Goal: Use online tool/utility: Utilize a website feature to perform a specific function

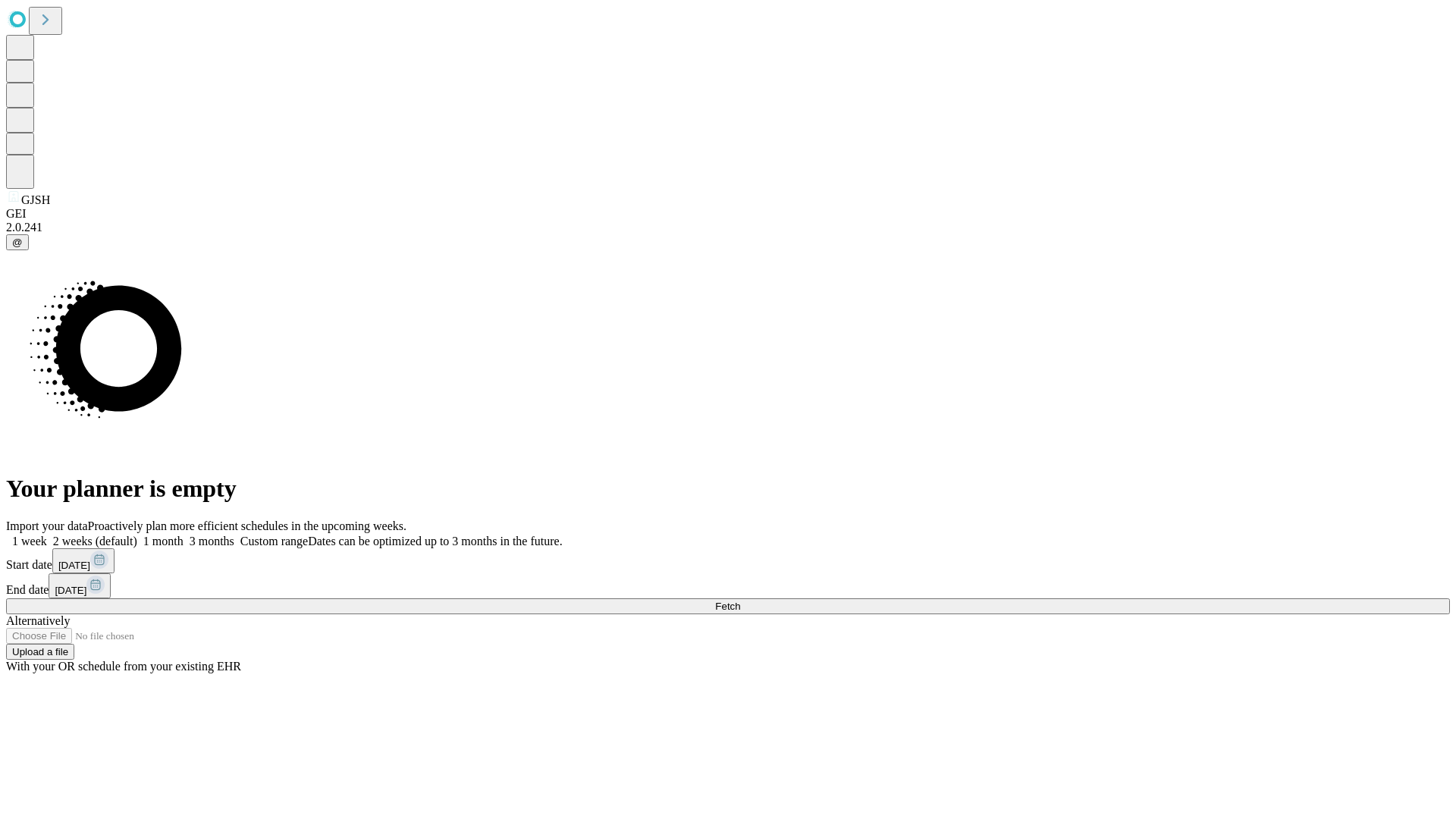
click at [740, 600] on span "Fetch" at bounding box center [727, 606] width 25 height 12
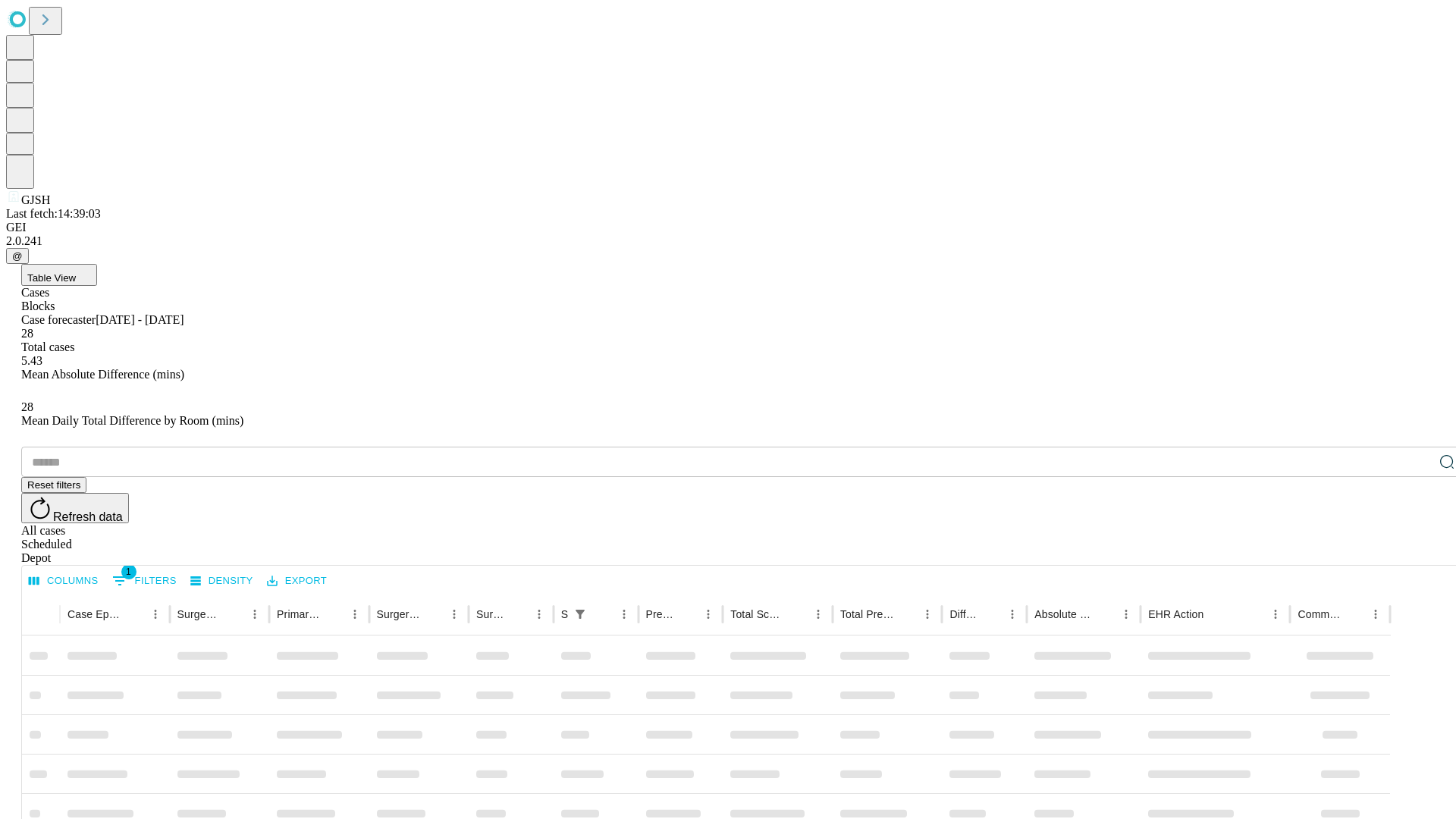
click at [76, 273] on span "Table View" at bounding box center [51, 279] width 48 height 12
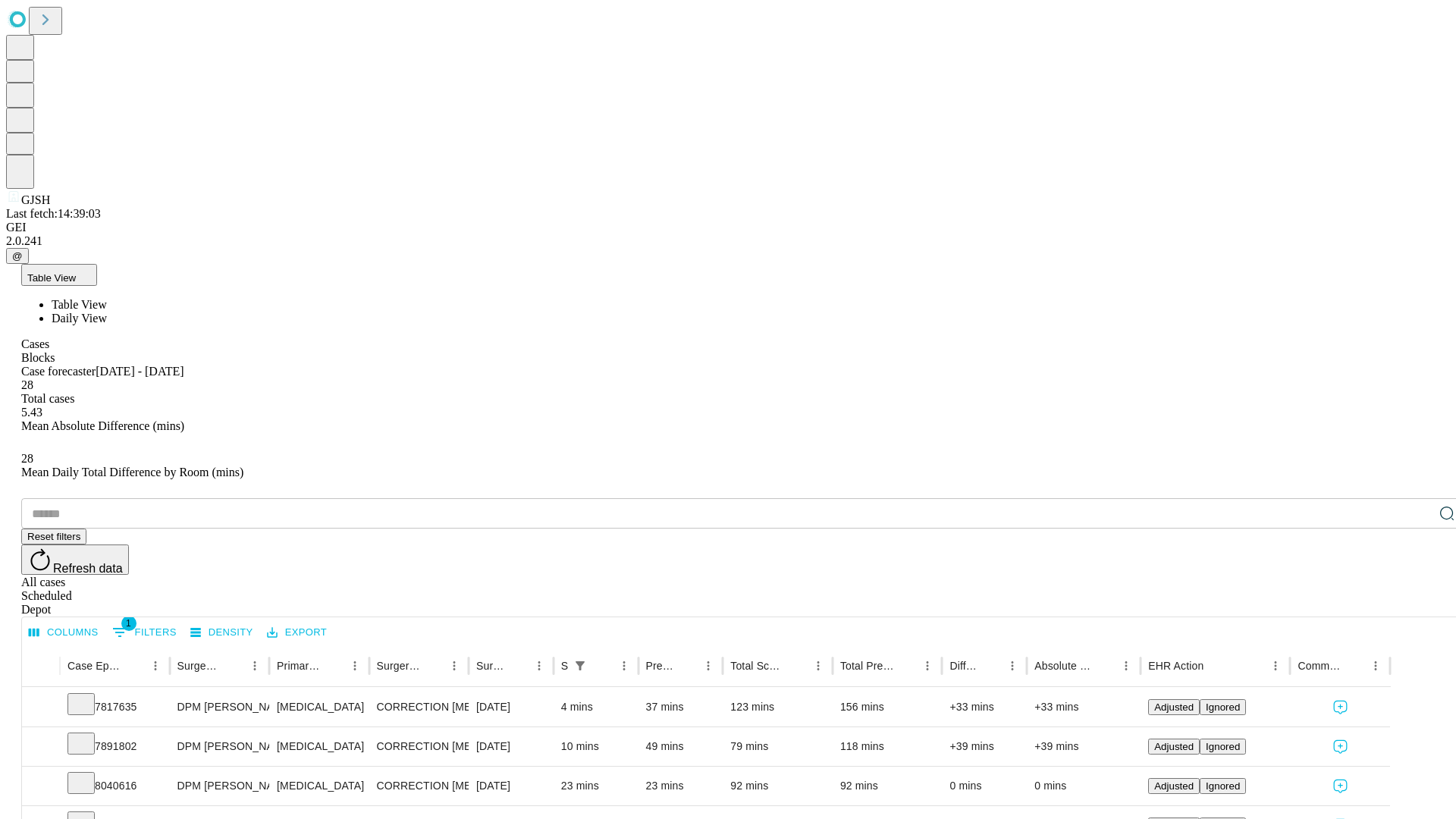
click at [107, 312] on span "Daily View" at bounding box center [79, 318] width 55 height 13
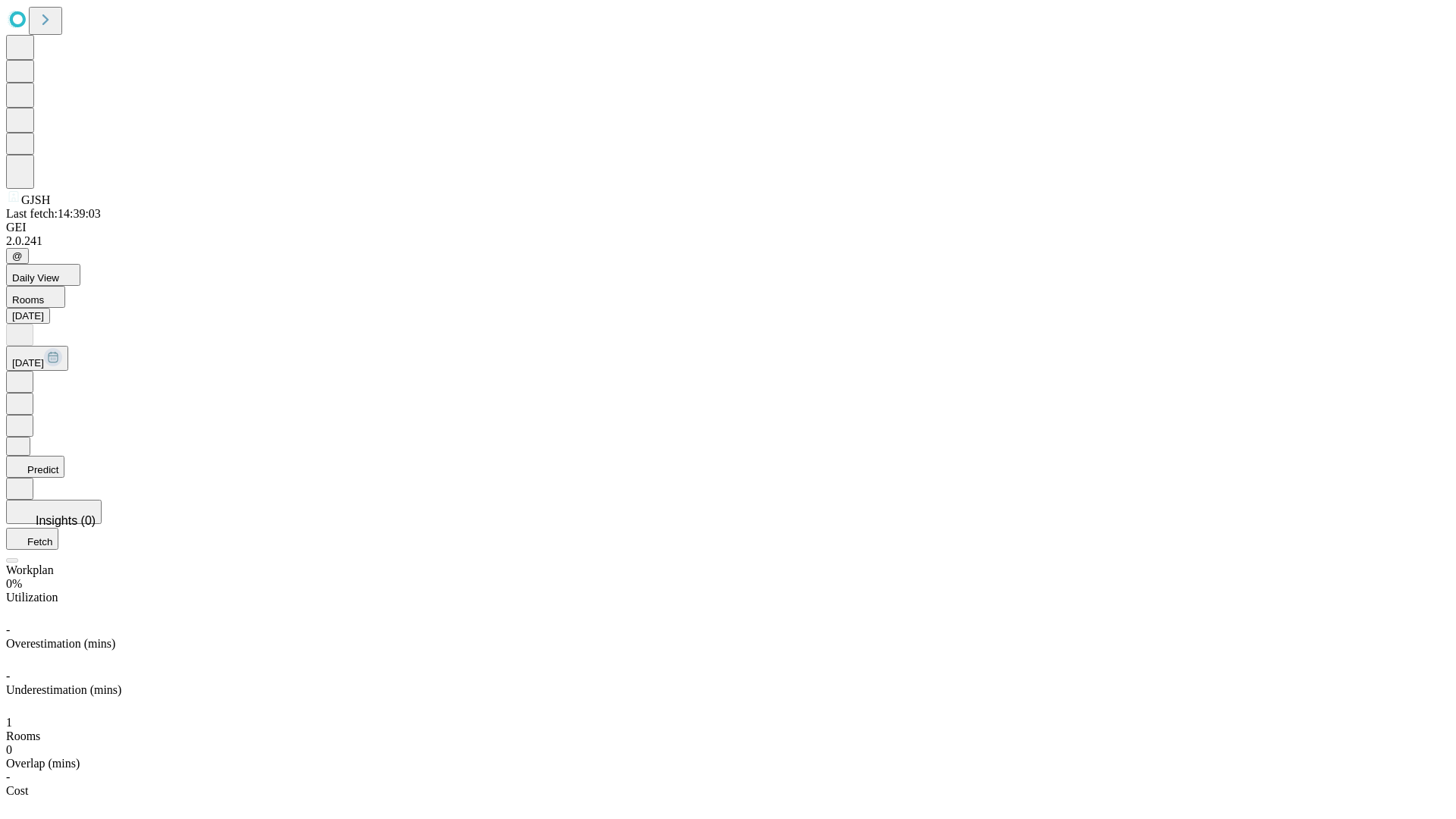
click at [65, 456] on button "Predict" at bounding box center [34, 467] width 58 height 22
